Goal: Share content: Share content

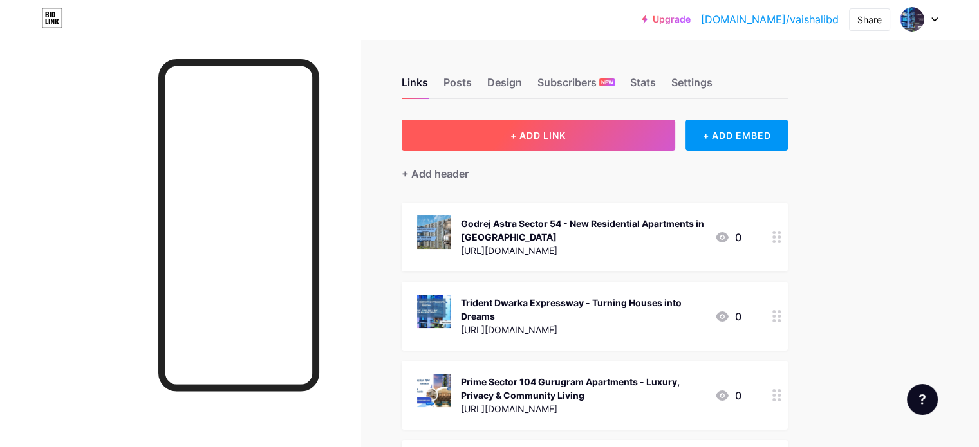
click at [675, 136] on button "+ ADD LINK" at bounding box center [539, 135] width 274 height 31
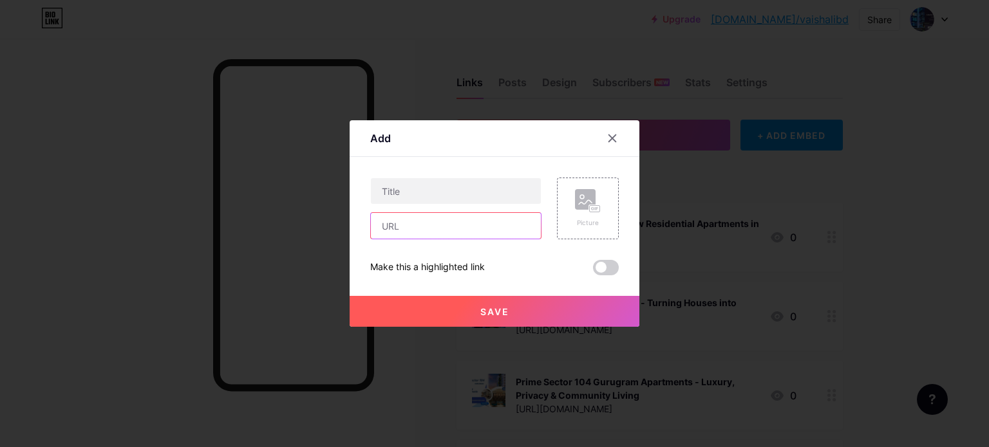
click at [457, 222] on input "text" at bounding box center [456, 226] width 170 height 26
paste input "[URL][DOMAIN_NAME]"
type input "[URL][DOMAIN_NAME]"
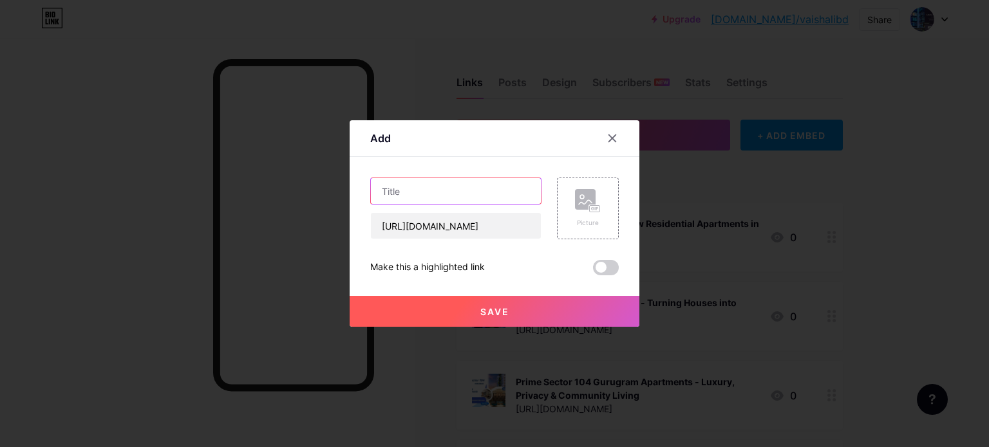
click at [425, 197] on input "text" at bounding box center [456, 191] width 170 height 26
paste input "TRU Juhu - Upcoming Premium Apartments In [GEOGRAPHIC_DATA]"
type input "TRU Juhu - Upcoming Premium Apartments In [GEOGRAPHIC_DATA]"
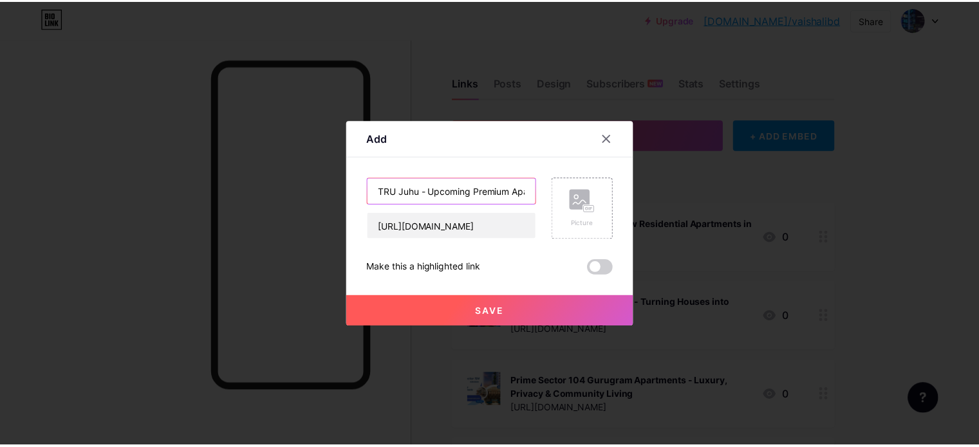
scroll to position [0, 84]
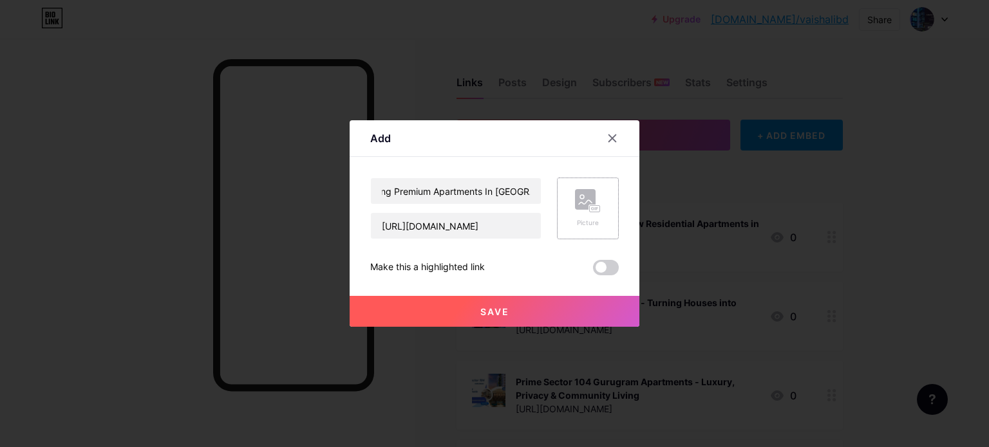
click at [590, 210] on rect at bounding box center [595, 209] width 10 height 6
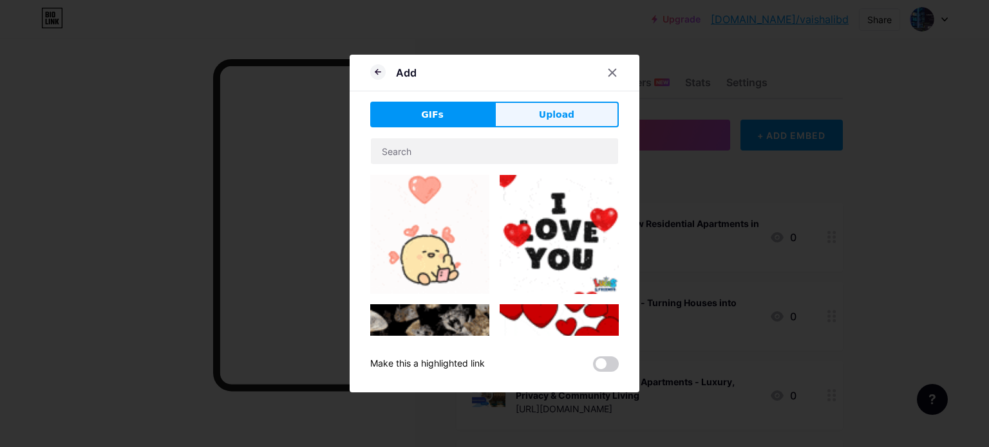
click at [557, 115] on span "Upload" at bounding box center [556, 115] width 35 height 14
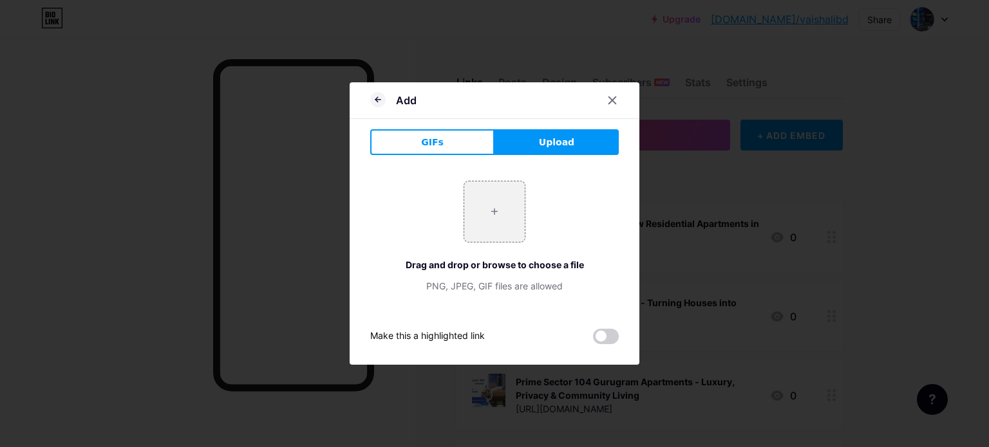
click at [483, 213] on input "file" at bounding box center [494, 212] width 61 height 61
type input "C:\fakepath\3.jpg"
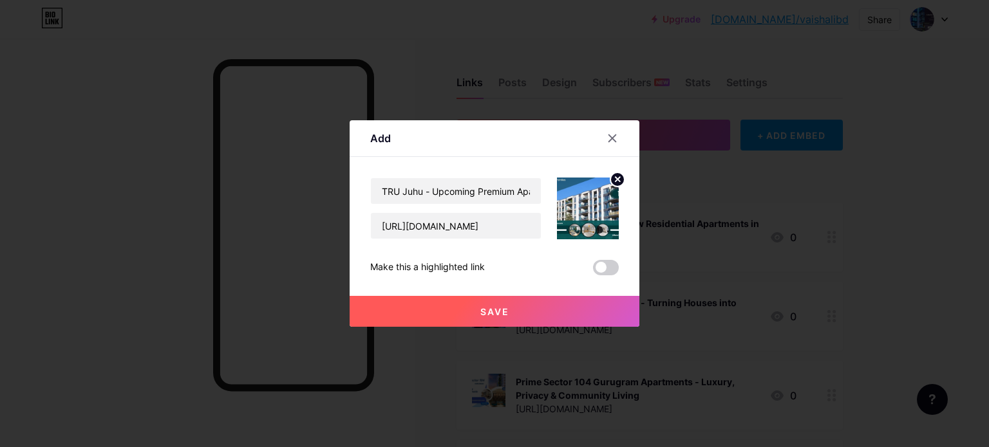
click at [498, 319] on button "Save" at bounding box center [494, 311] width 290 height 31
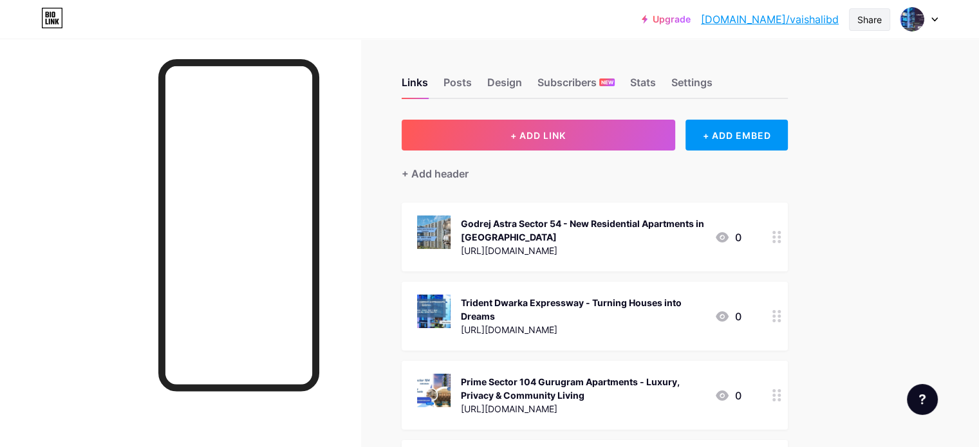
click at [867, 17] on div "Share" at bounding box center [869, 20] width 24 height 14
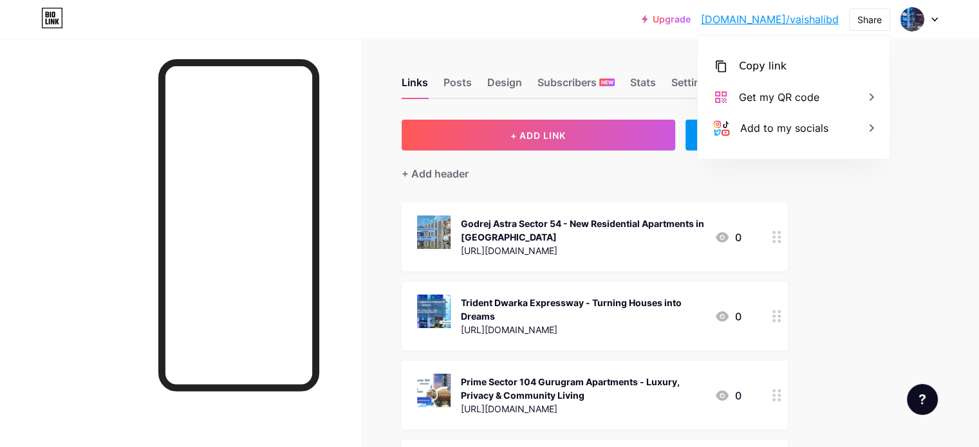
click at [750, 62] on div "Copy link" at bounding box center [763, 66] width 48 height 15
